Goal: Transaction & Acquisition: Purchase product/service

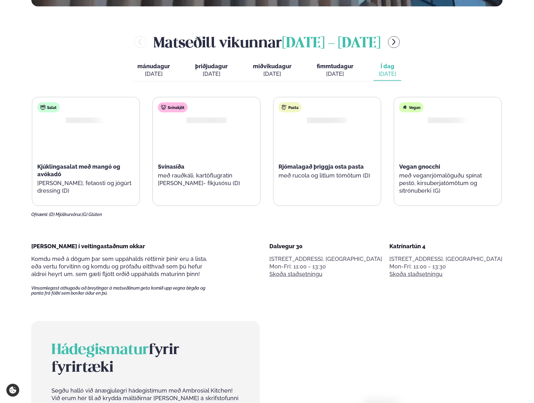
scroll to position [316, 0]
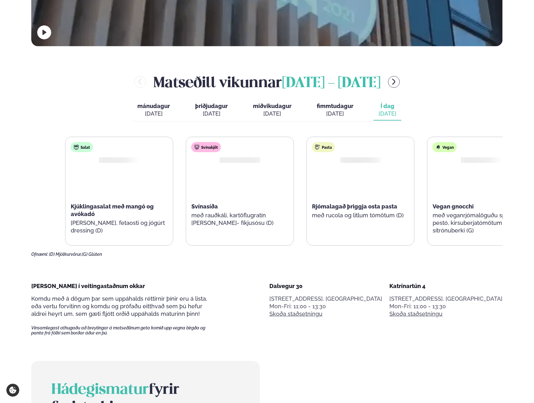
click at [357, 204] on span "Rjómalagað þriggja osta pasta" at bounding box center [354, 206] width 85 height 7
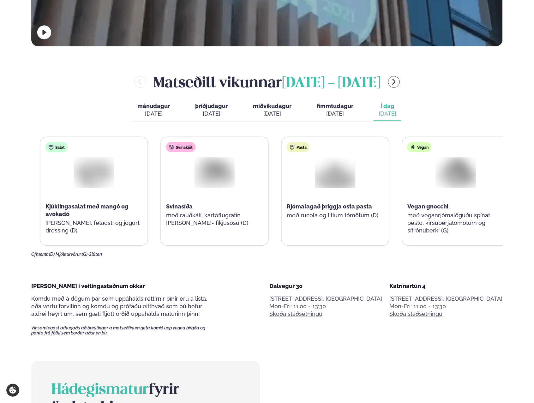
click at [195, 204] on div "Svínakjöt Svínasíða með rauðkáli, kartöflugratín [PERSON_NAME]- fíkjusósu (D)" at bounding box center [214, 187] width 107 height 101
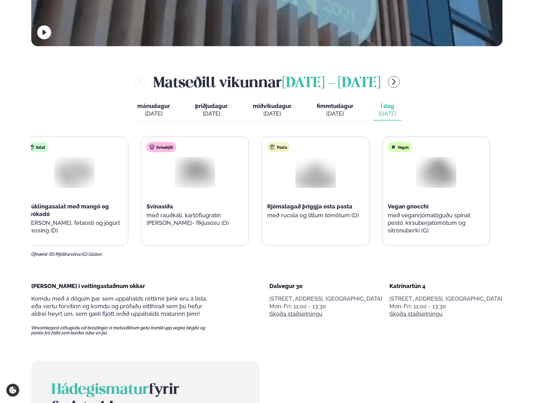
click at [149, 208] on span "Svínasíða" at bounding box center [159, 206] width 27 height 7
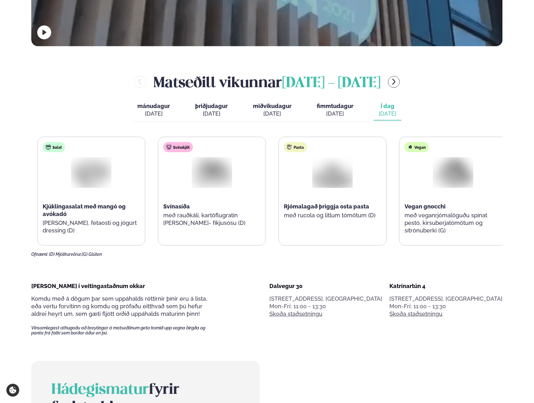
click at [159, 208] on div "Salat Kjúklingasalat með mangó og avókadó [PERSON_NAME], fetaosti og jógúrt dre…" at bounding box center [272, 191] width 470 height 109
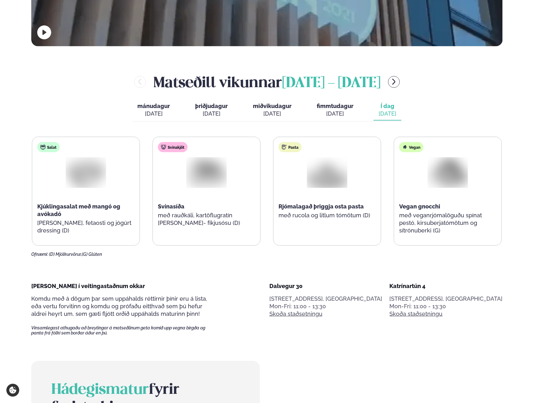
click at [179, 206] on div "Svínakjöt Svínasíða með rauðkáli, kartöflugratín [PERSON_NAME]- fíkjusósu (D)" at bounding box center [206, 187] width 107 height 101
click at [160, 211] on div "Svínakjöt Svínasíða með rauðkáli, kartöflugratín [PERSON_NAME]- fíkjusósu (D)" at bounding box center [205, 187] width 107 height 101
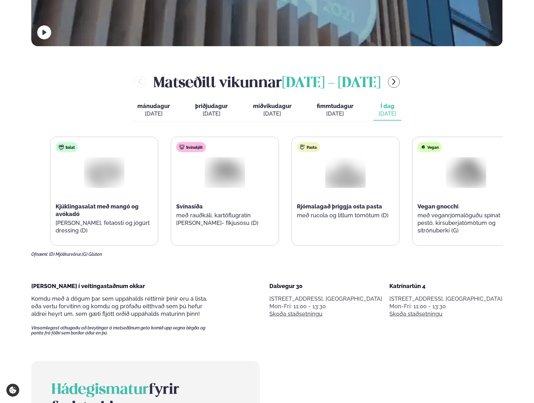
click at [206, 220] on p "með rauðkáli, kartöflugratín [PERSON_NAME]- fíkjusósu (D)" at bounding box center [224, 218] width 97 height 15
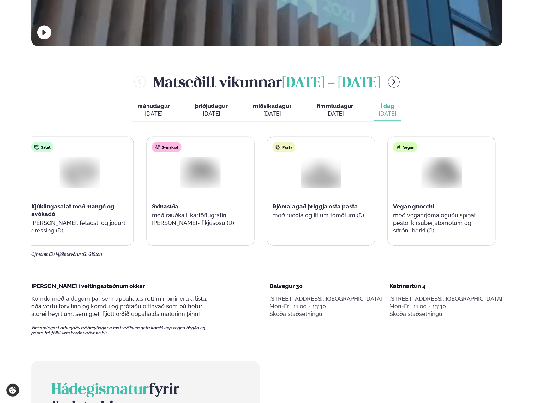
click at [221, 226] on p "með rauðkáli, kartöflugratín [PERSON_NAME]- fíkjusósu (D)" at bounding box center [200, 218] width 97 height 15
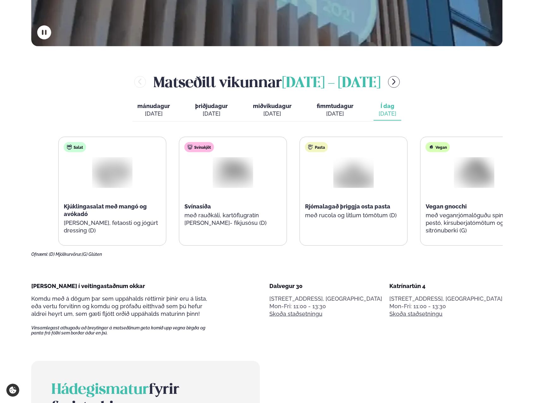
click at [387, 208] on span "Rjómalagað þriggja osta pasta" at bounding box center [347, 206] width 85 height 7
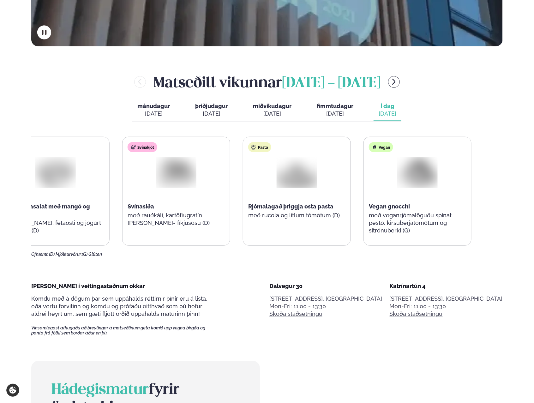
click at [253, 212] on div "Pasta Rjómalagað þriggja osta pasta með rucola og litlum tómötum (D)" at bounding box center [296, 187] width 107 height 101
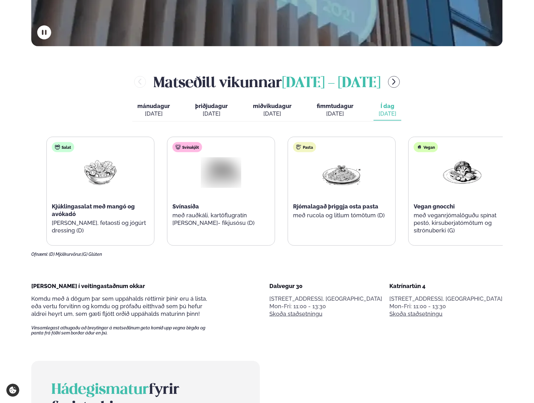
click at [333, 212] on p "með rucola og litlum tómötum (D)" at bounding box center [341, 215] width 97 height 8
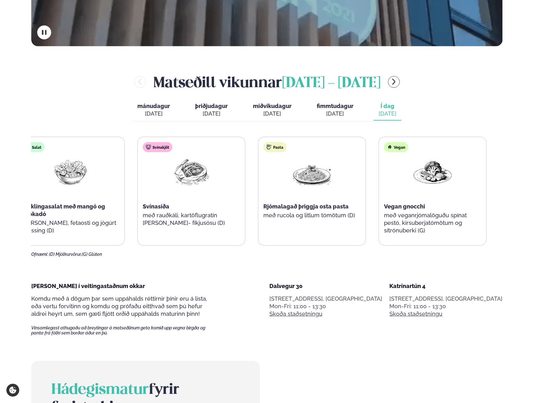
click at [282, 207] on span "Rjómalagað þriggja osta pasta" at bounding box center [305, 206] width 85 height 7
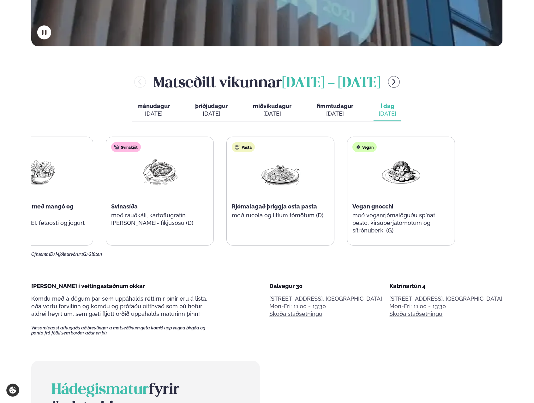
click at [106, 208] on div "Svínakjöt Svínasíða með rauðkáli, kartöflugratín [PERSON_NAME]- fíkjusósu (D)" at bounding box center [160, 191] width 108 height 109
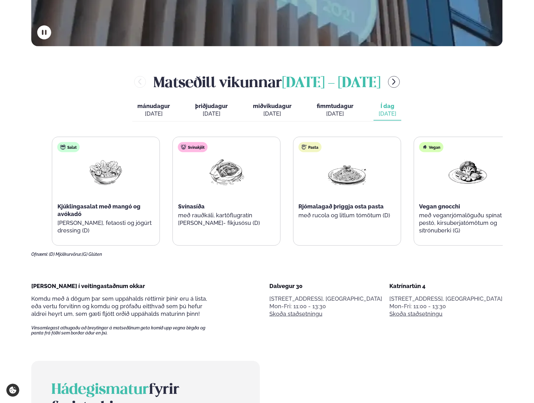
click at [364, 204] on span "Rjómalagað þriggja osta pasta" at bounding box center [341, 206] width 85 height 7
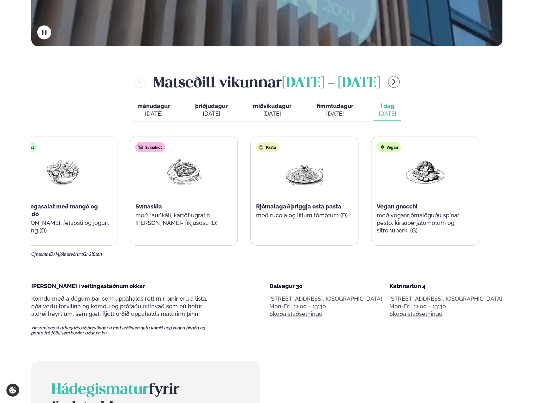
click at [293, 198] on div "Pasta Rjómalagað þriggja osta pasta með rucola og litlum tómötum (D)" at bounding box center [304, 187] width 107 height 101
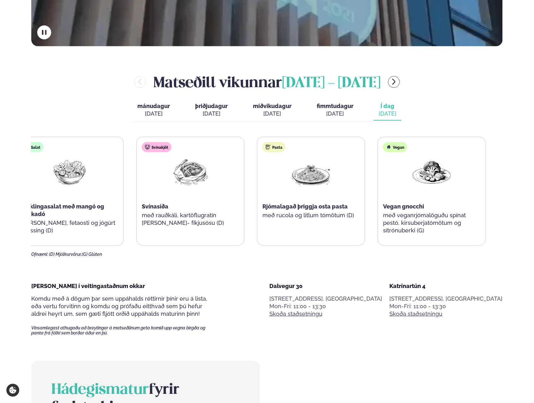
click at [378, 201] on div "Vegan Vegan gnocchi með veganrjómalöguðu spínat pestó, kirsuberjatómötum og sít…" at bounding box center [431, 191] width 107 height 109
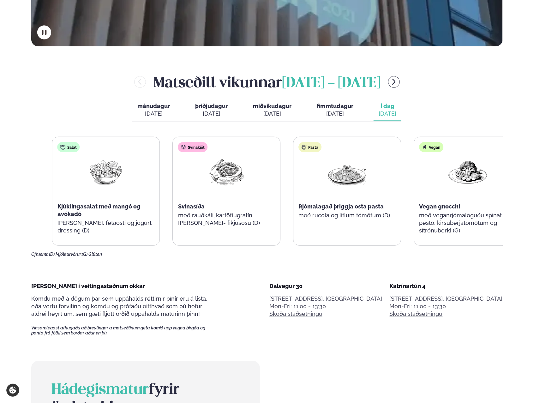
click at [456, 211] on div "Vegan Vegan gnocchi með veganrjómalöguðu spínat pestó, kirsuberjatómötum og sít…" at bounding box center [467, 191] width 107 height 109
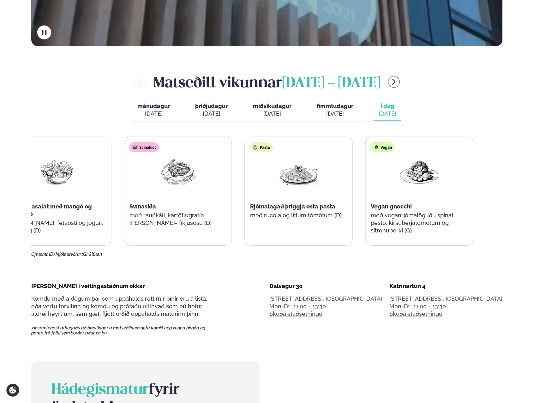
click at [380, 207] on div "Vegan gnocchi" at bounding box center [419, 207] width 97 height 8
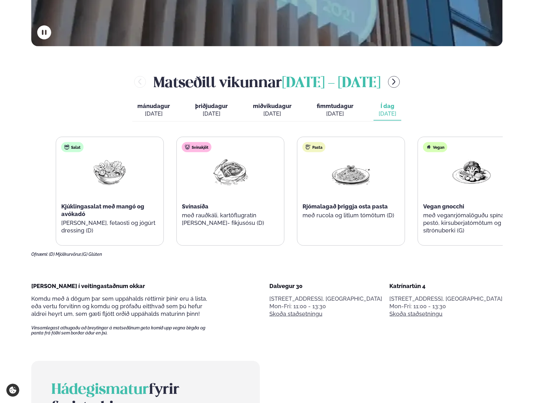
click at [434, 209] on div "Salat Kjúklingasalat með mangó og avókadó [PERSON_NAME], fetaosti og jógúrt dre…" at bounding box center [291, 191] width 470 height 109
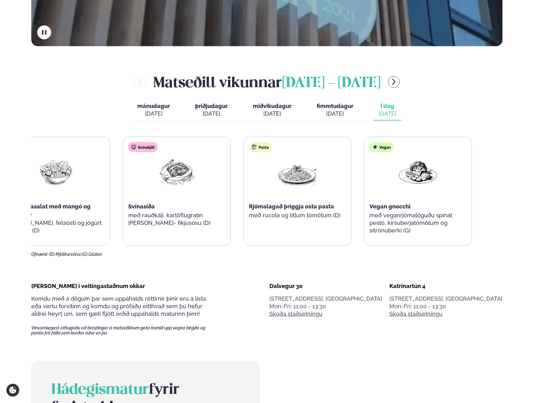
click at [369, 207] on div "Vegan gnocchi" at bounding box center [417, 207] width 97 height 8
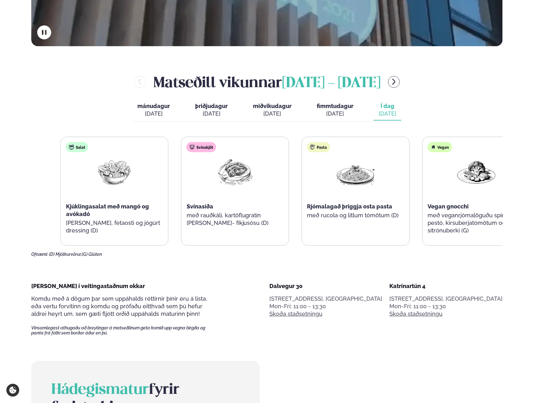
click at [435, 209] on div "Salat Kjúklingasalat með mangó og avókadó [PERSON_NAME], fetaosti og jógúrt dre…" at bounding box center [296, 191] width 470 height 109
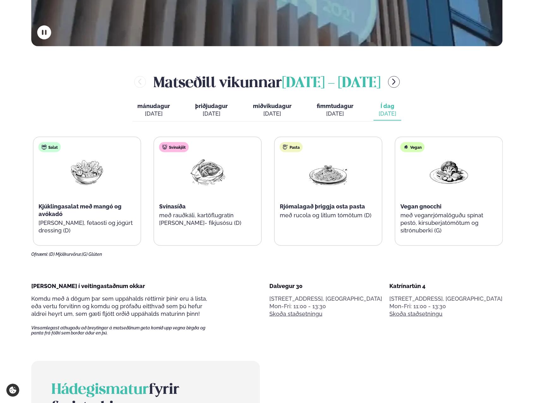
click at [85, 211] on div "Kjúklingasalat með mangó og avókadó" at bounding box center [87, 210] width 97 height 15
click at [98, 207] on span "Kjúklingasalat með mangó og avókadó" at bounding box center [78, 210] width 83 height 14
